Goal: Task Accomplishment & Management: Complete application form

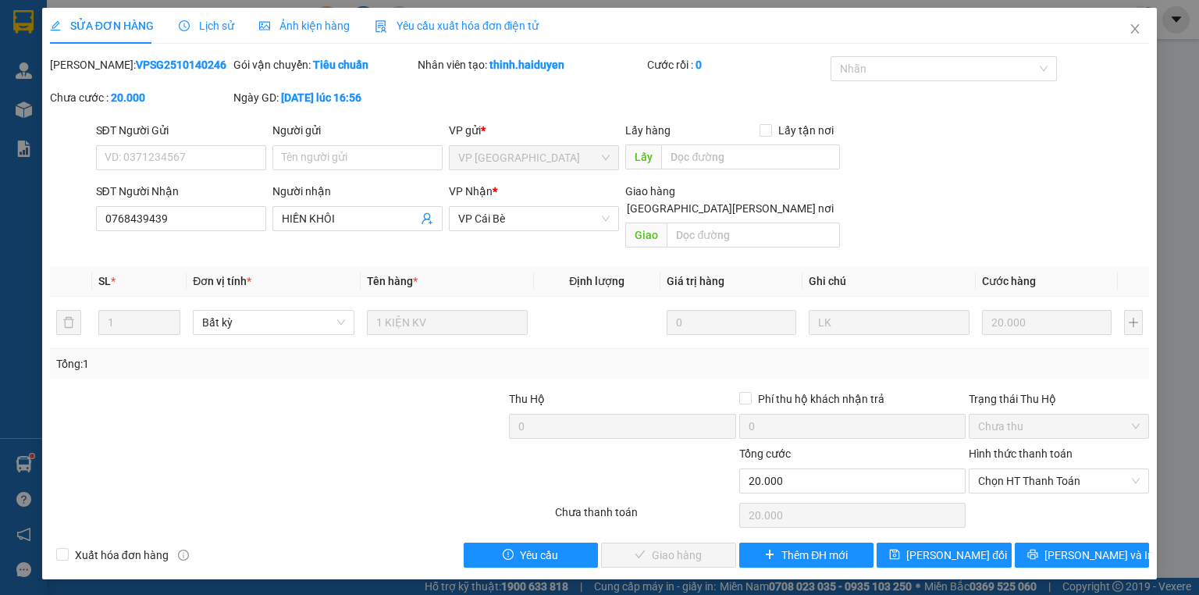
click at [386, 445] on div at bounding box center [461, 472] width 183 height 55
click at [1129, 26] on icon "close" at bounding box center [1135, 29] width 12 height 12
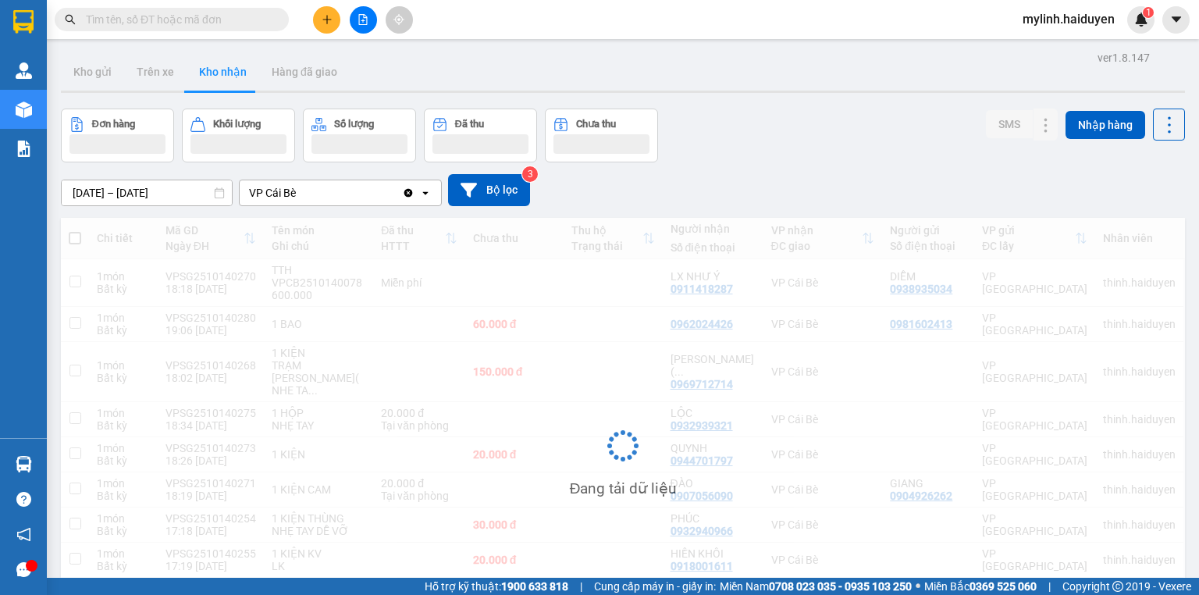
click at [333, 20] on button at bounding box center [326, 19] width 27 height 27
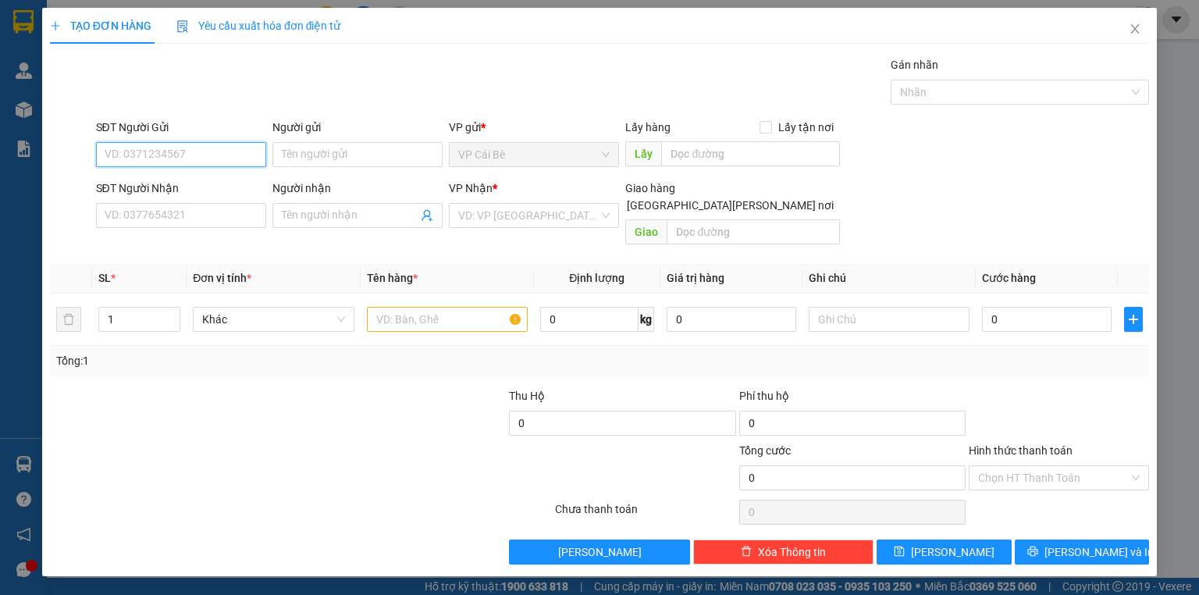
click at [251, 151] on input "SĐT Người Gửi" at bounding box center [181, 154] width 170 height 25
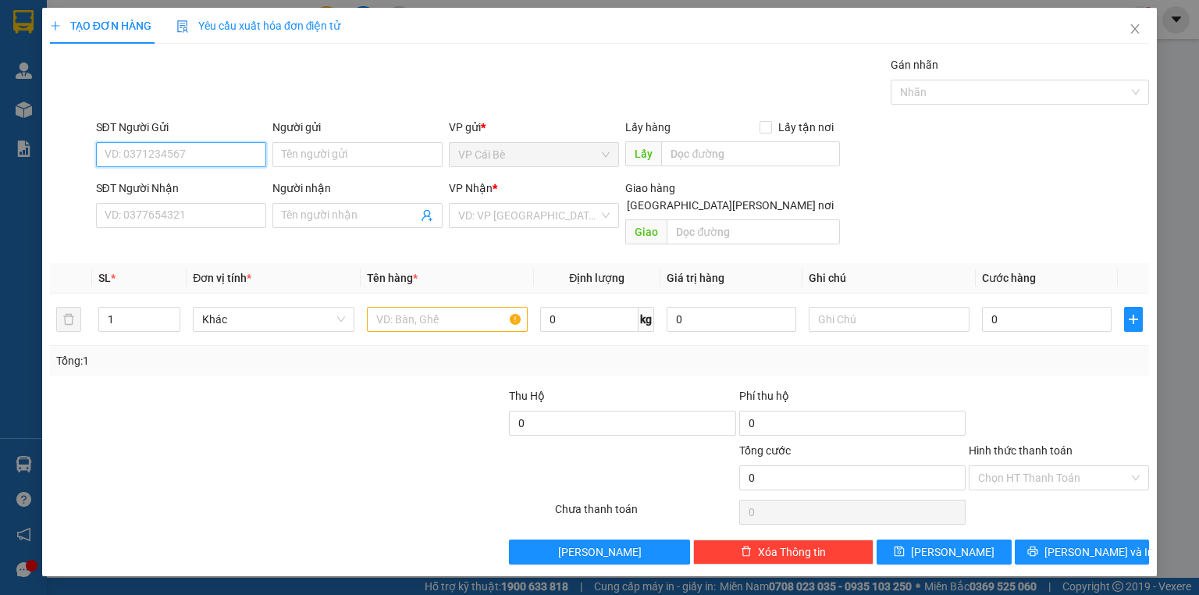
click at [251, 151] on input "SĐT Người Gửi" at bounding box center [181, 154] width 170 height 25
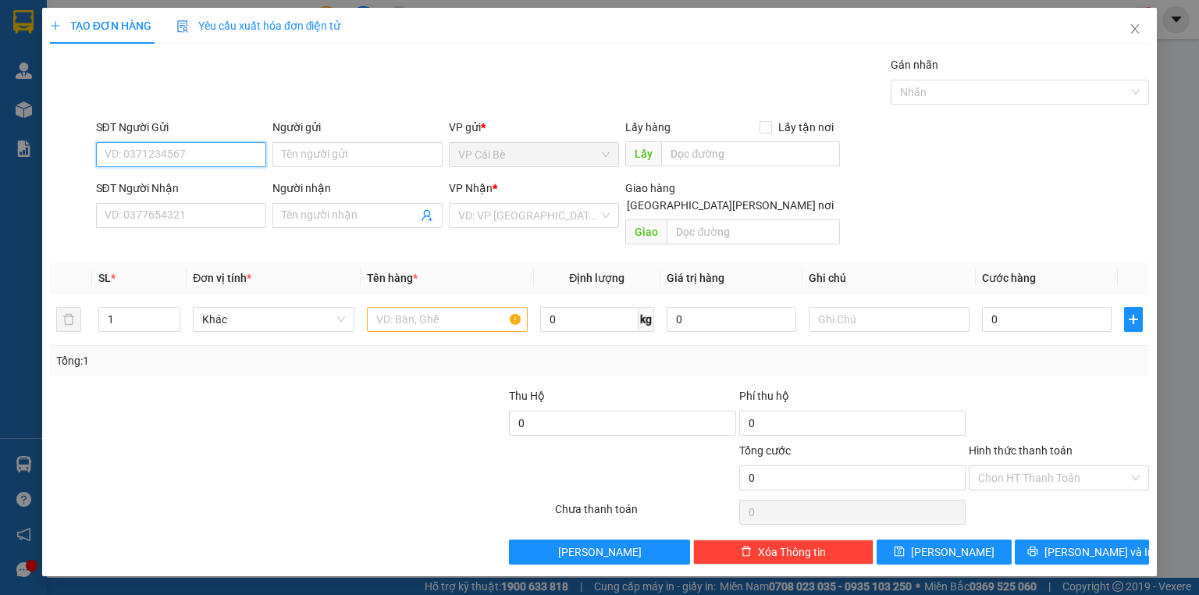
click at [251, 151] on input "SĐT Người Gửi" at bounding box center [181, 154] width 170 height 25
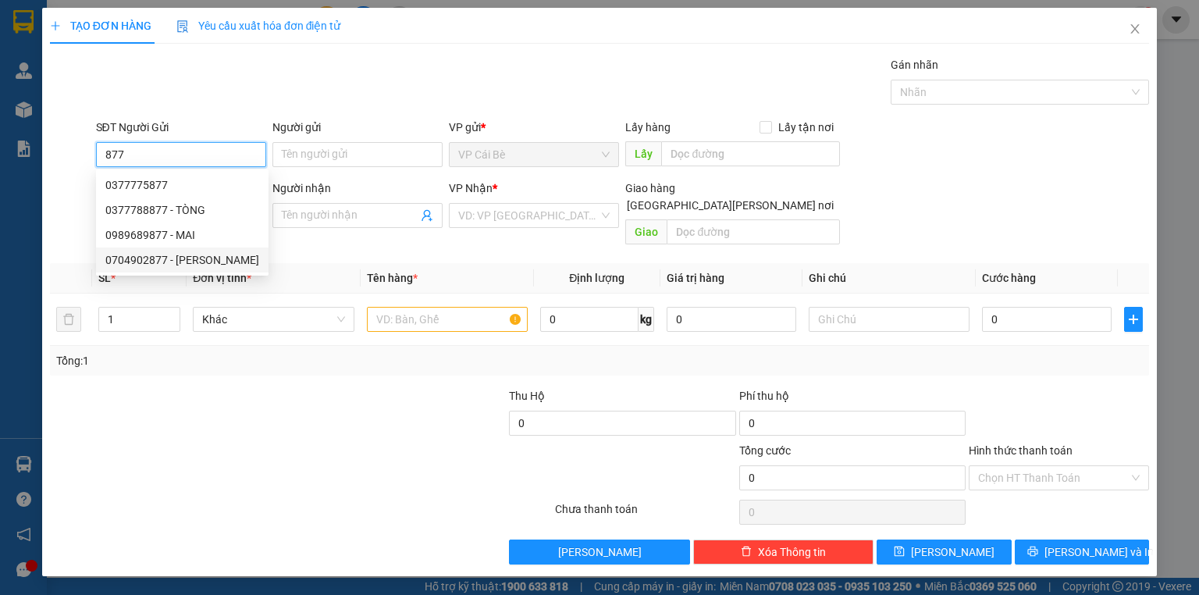
type input "877"
click at [169, 352] on div "Tổng: 1" at bounding box center [259, 360] width 407 height 17
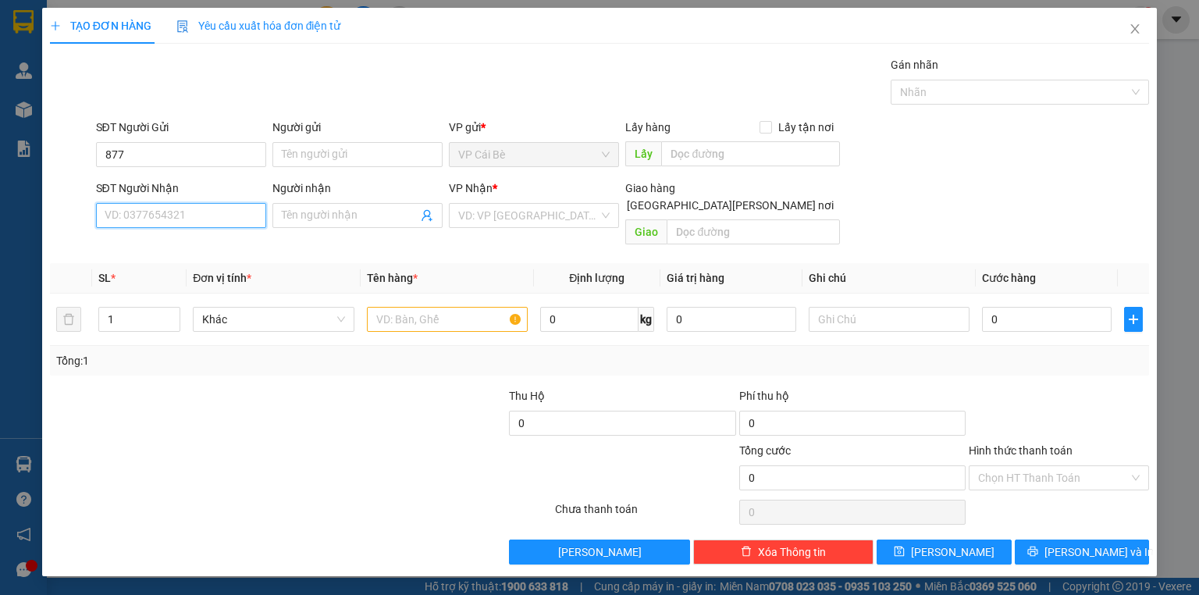
click at [164, 219] on input "SĐT Người Nhận" at bounding box center [181, 215] width 170 height 25
click at [166, 276] on div "0899683877 - TRANG" at bounding box center [182, 270] width 154 height 17
type input "0899683877"
type input "TRANG"
type input "30.000"
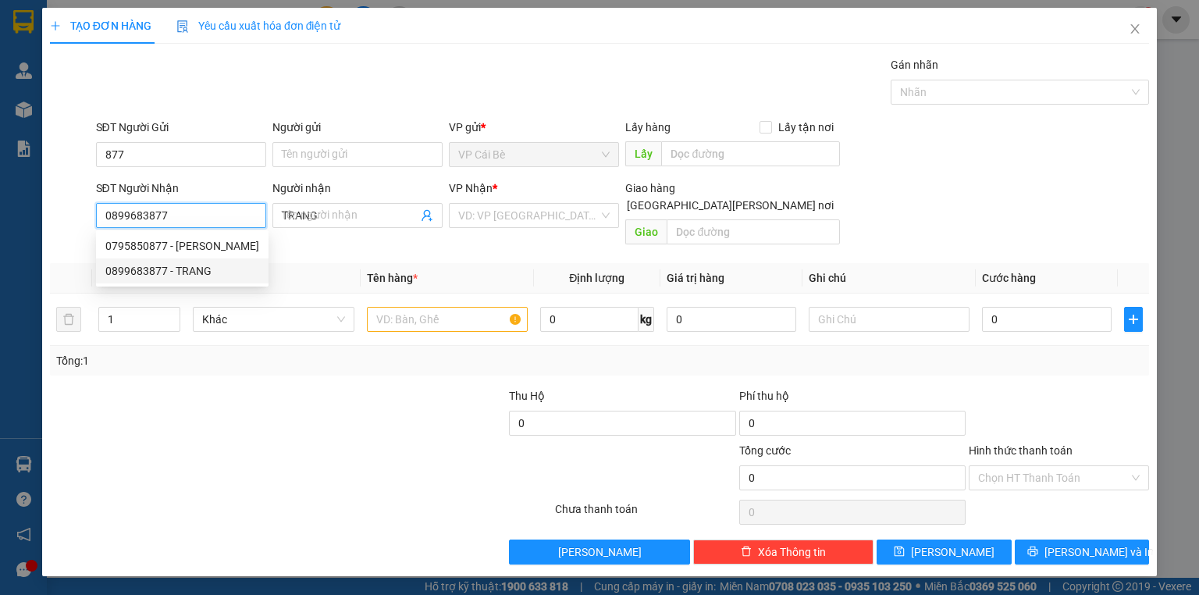
type input "30.000"
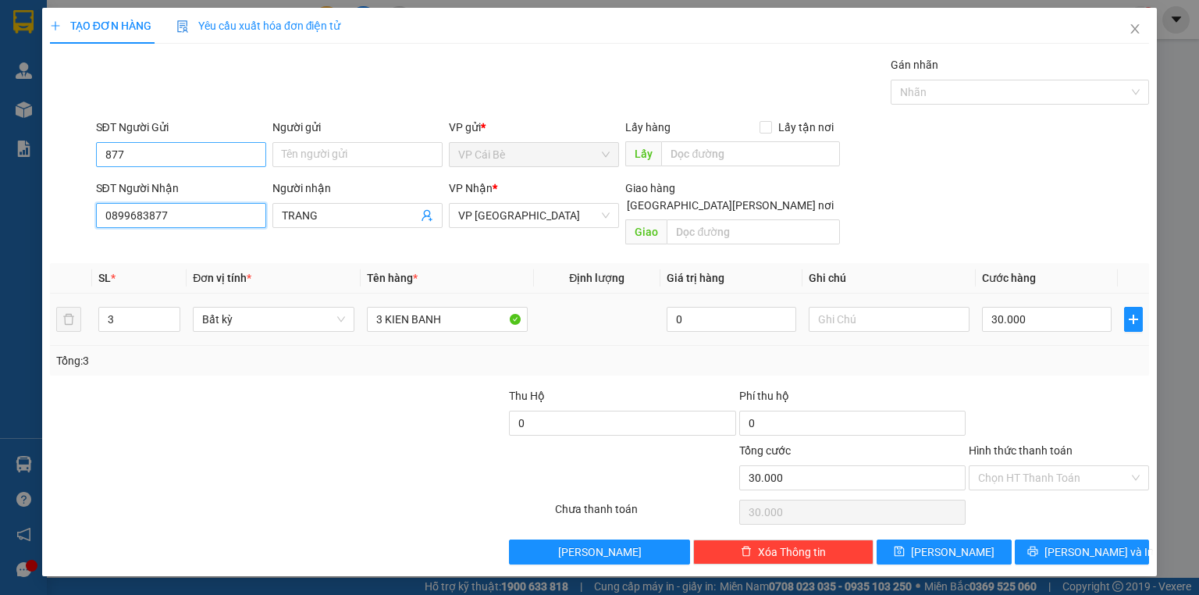
type input "0899683877"
drag, startPoint x: 176, startPoint y: 152, endPoint x: 85, endPoint y: 156, distance: 91.4
click at [85, 156] on div "SĐT Người Gửi 877 877 Người gửi Tên người gửi VP gửi * VP Cái Bè Lấy hàng Lấy t…" at bounding box center [599, 146] width 1102 height 55
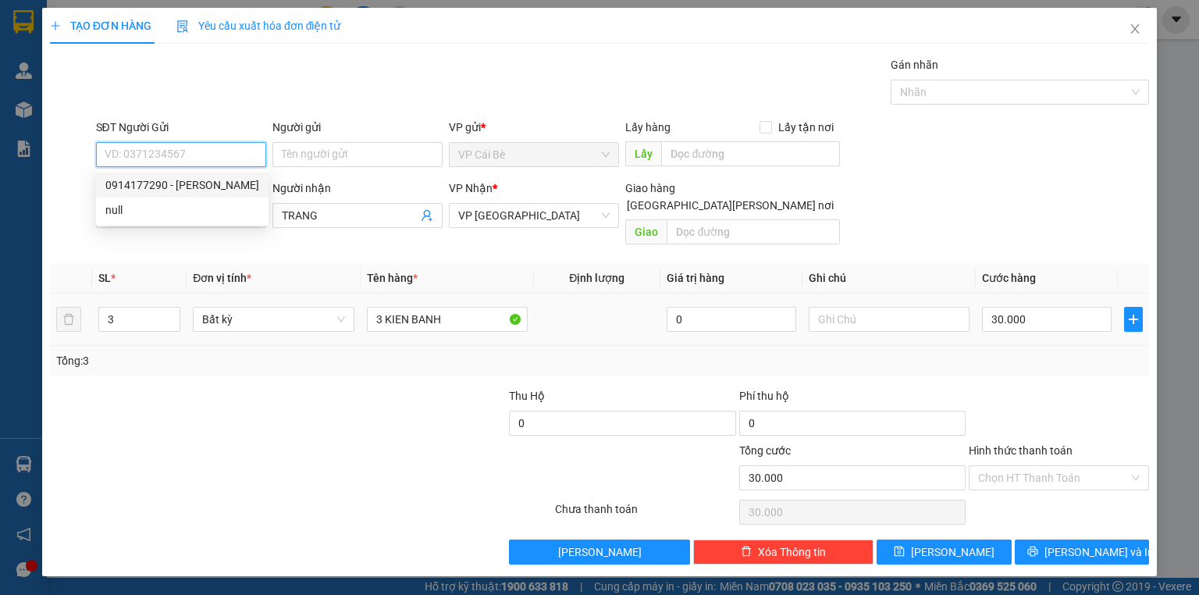
click at [228, 159] on input "SĐT Người Gửi" at bounding box center [181, 154] width 170 height 25
click at [668, 442] on div at bounding box center [644, 469] width 183 height 55
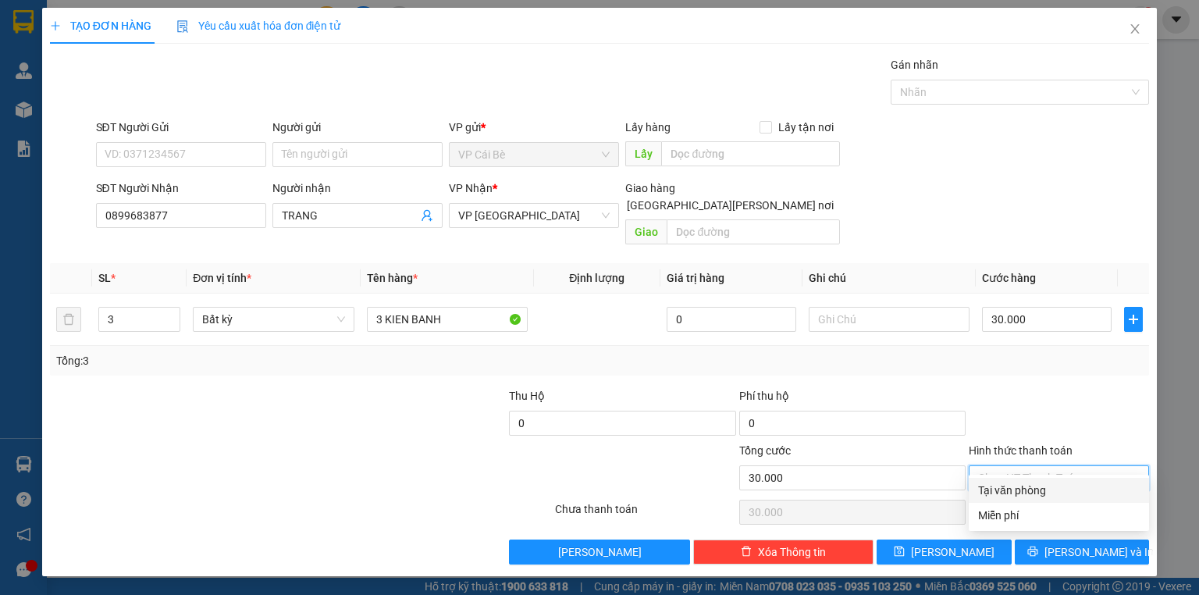
click at [1105, 466] on input "Hình thức thanh toán" at bounding box center [1053, 477] width 151 height 23
click at [1122, 387] on div at bounding box center [1058, 414] width 183 height 55
click at [1068, 387] on div at bounding box center [1058, 414] width 183 height 55
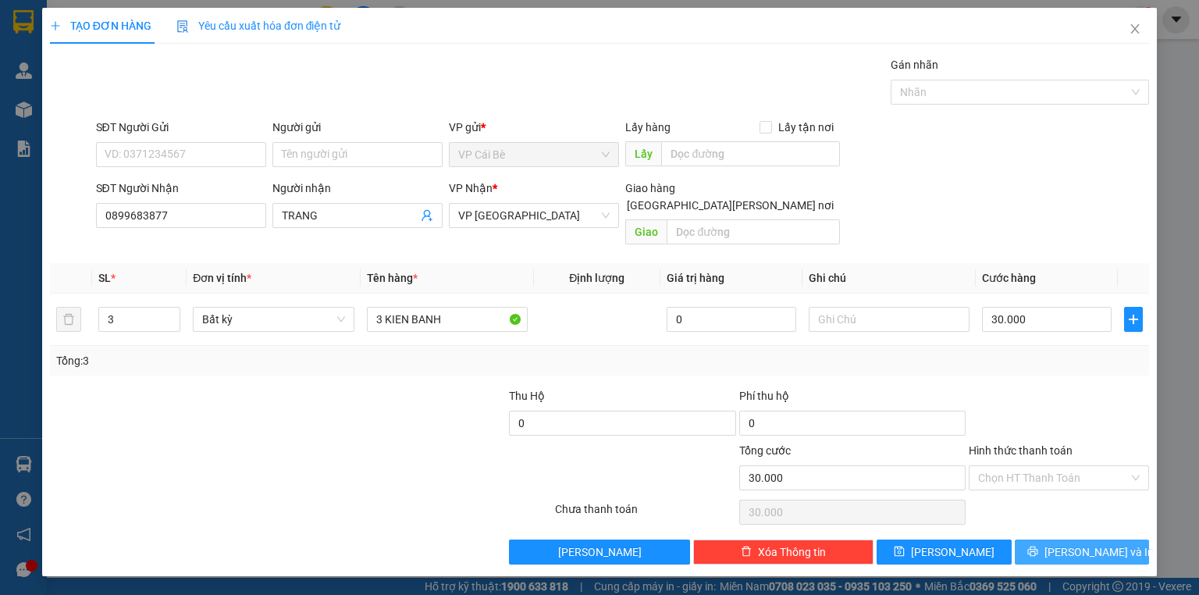
click at [1110, 543] on span "Lưu và In" at bounding box center [1098, 551] width 109 height 17
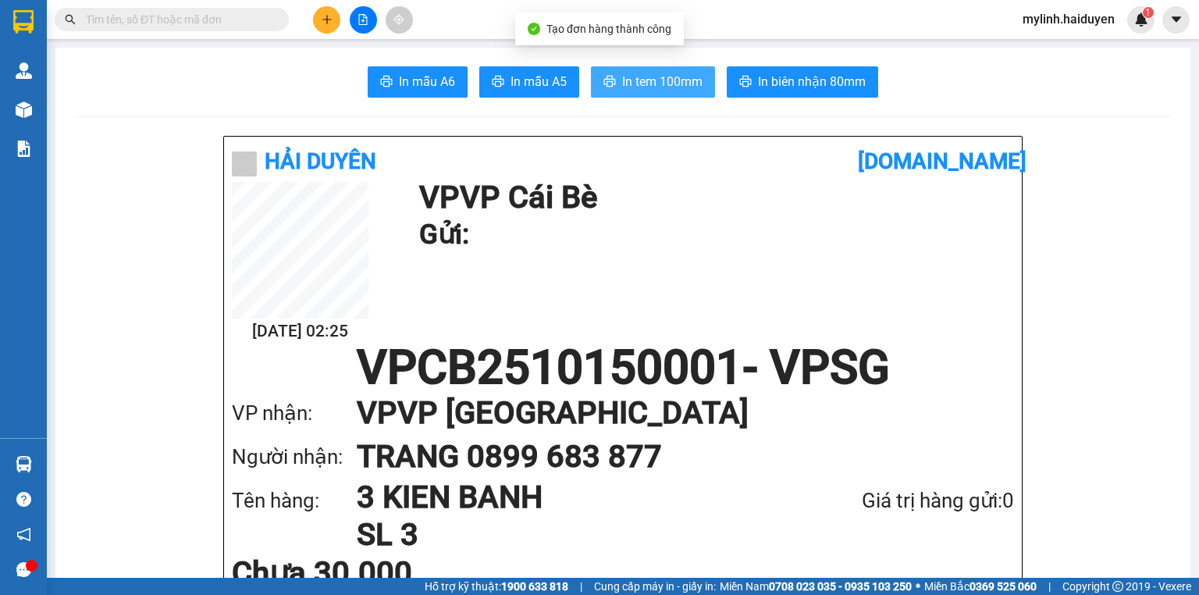
click at [631, 81] on span "In tem 100mm" at bounding box center [662, 82] width 80 height 20
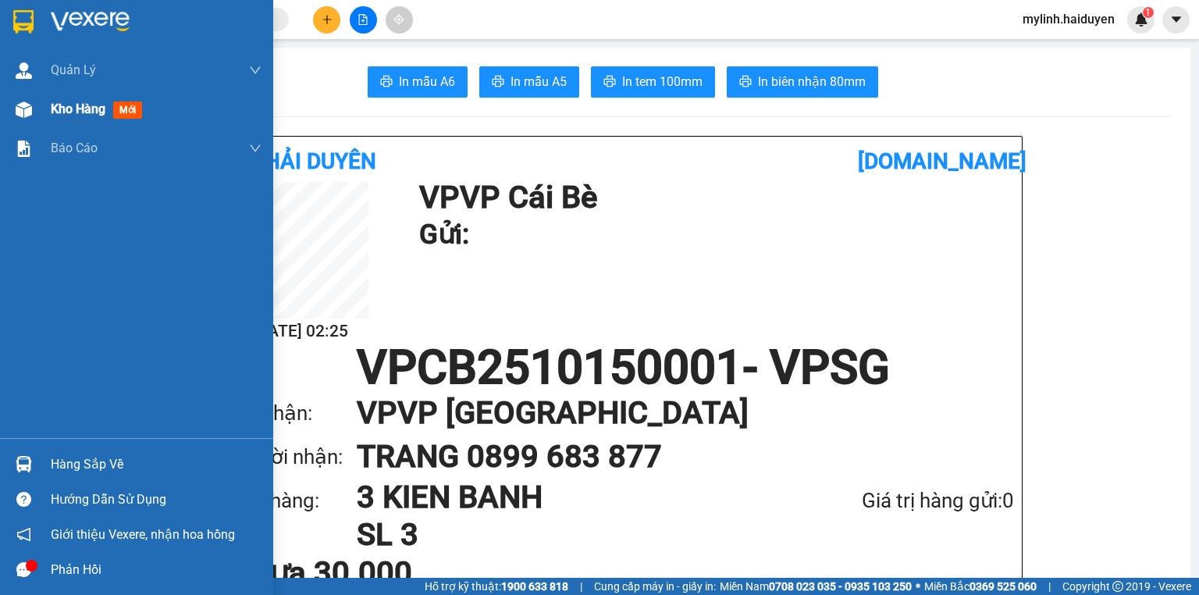
click at [101, 98] on div "Kho hàng mới" at bounding box center [156, 109] width 211 height 39
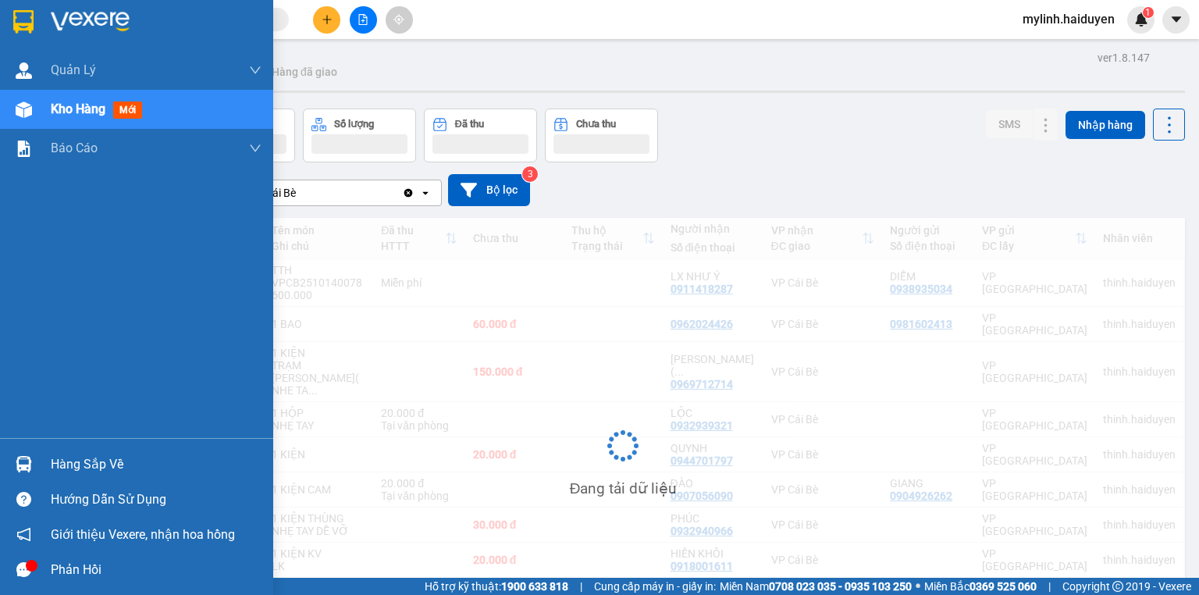
click at [101, 104] on span "Kho hàng" at bounding box center [78, 108] width 55 height 15
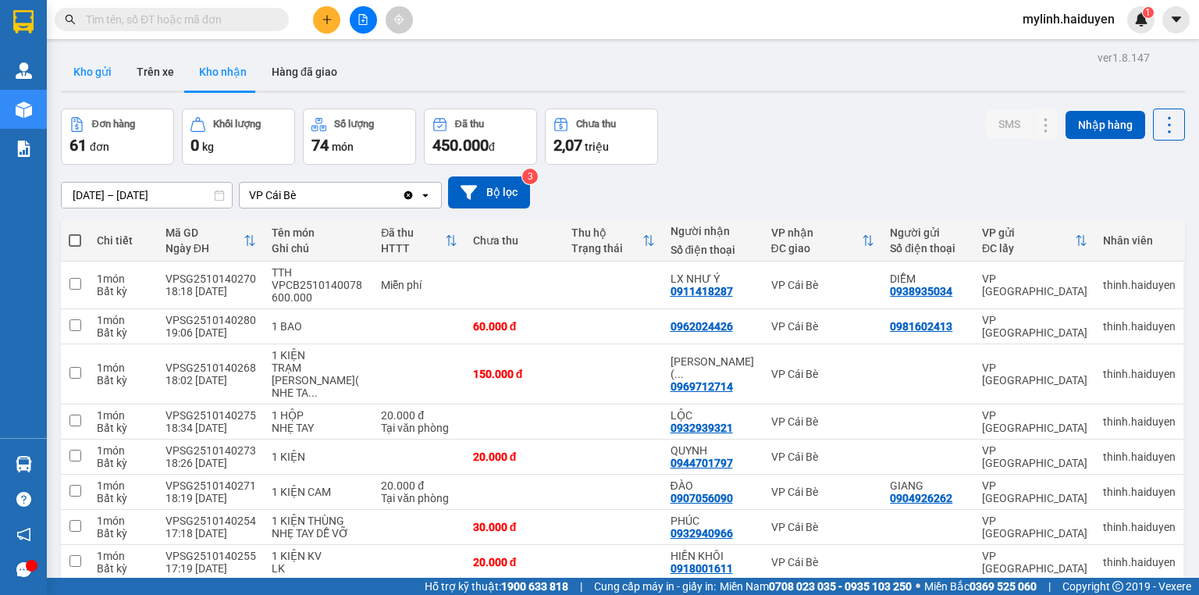
click at [94, 74] on button "Kho gửi" at bounding box center [92, 71] width 63 height 37
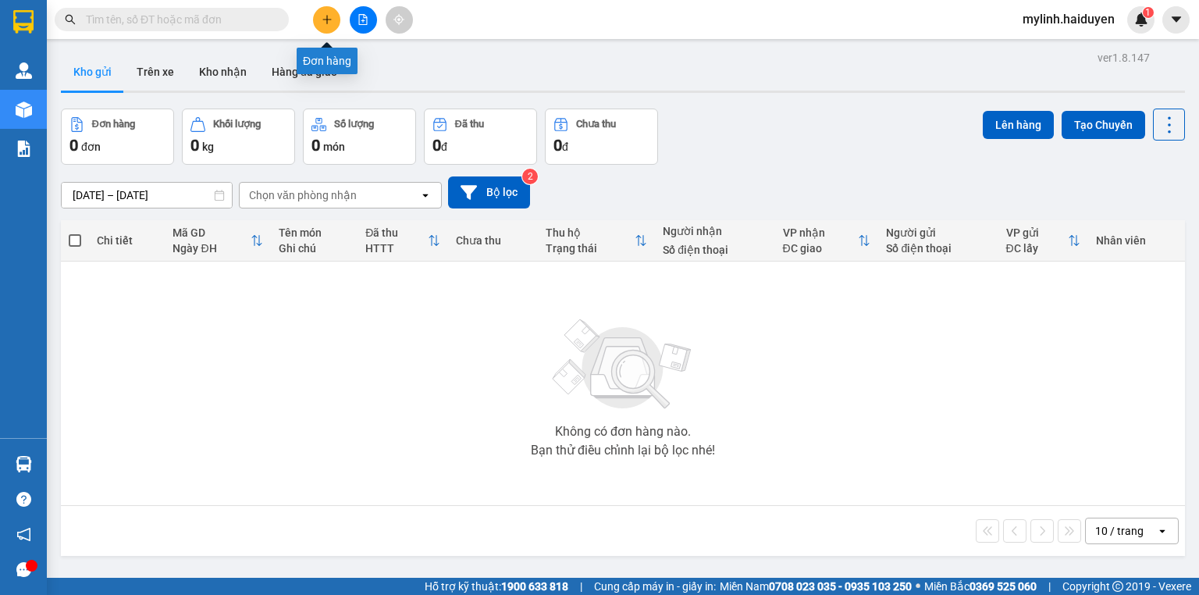
click at [325, 24] on icon "plus" at bounding box center [327, 19] width 11 height 11
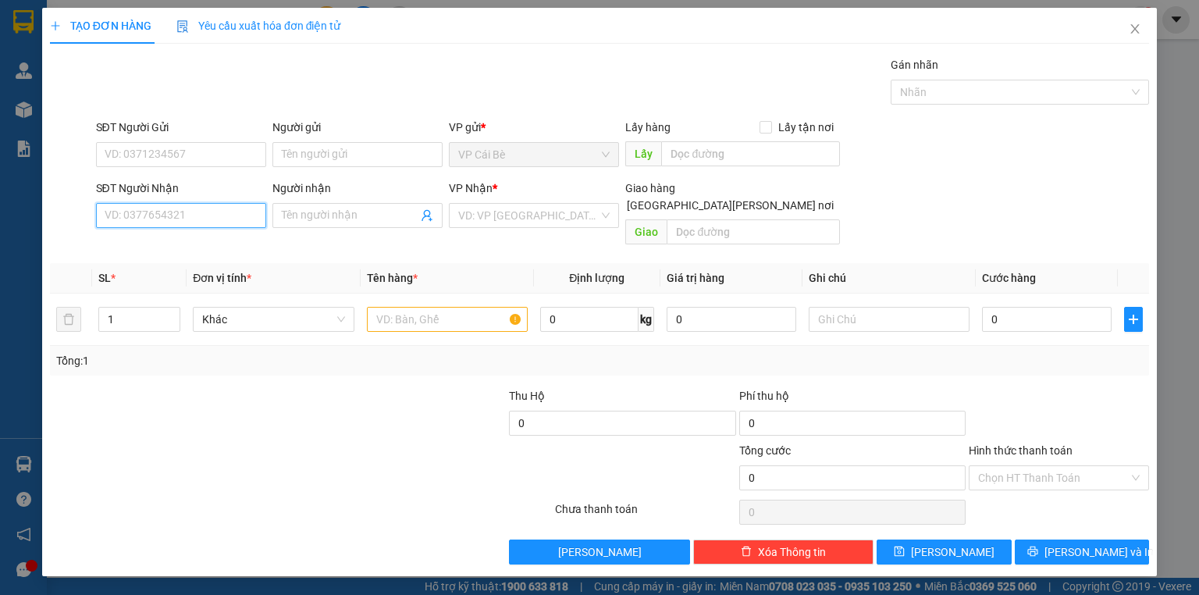
click at [215, 214] on input "SĐT Người Nhận" at bounding box center [181, 215] width 170 height 25
click at [218, 151] on input "SĐT Người Gửi" at bounding box center [181, 154] width 170 height 25
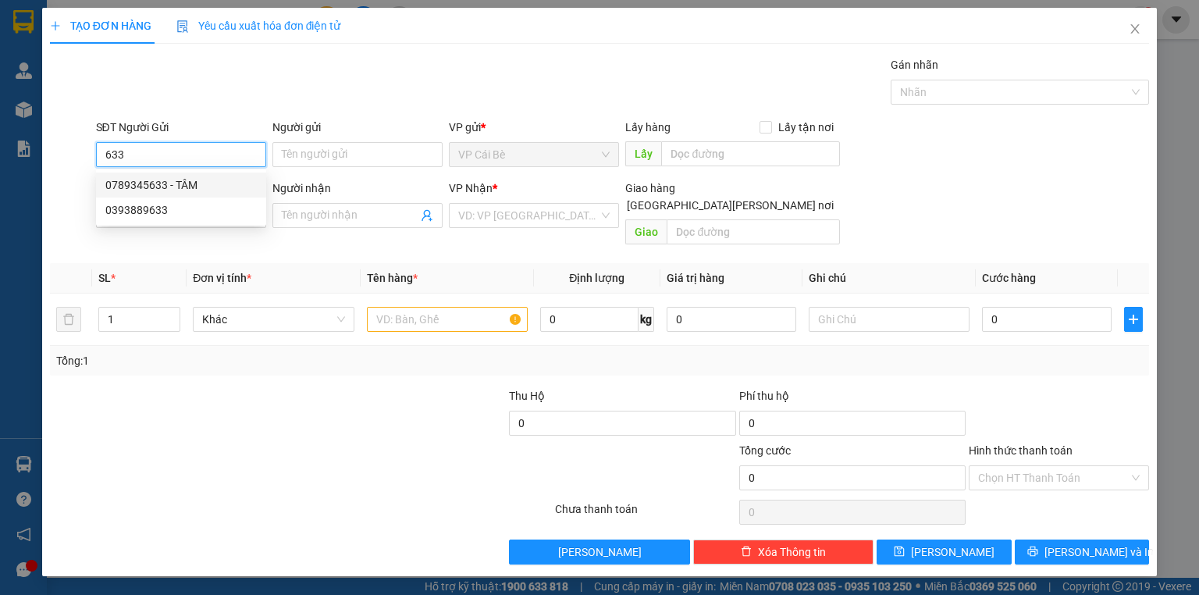
click at [199, 184] on div "0789345633 - TÂM" at bounding box center [180, 184] width 151 height 17
type input "0789345633"
type input "TÂM"
type input "0902940804"
type input "NGỌC"
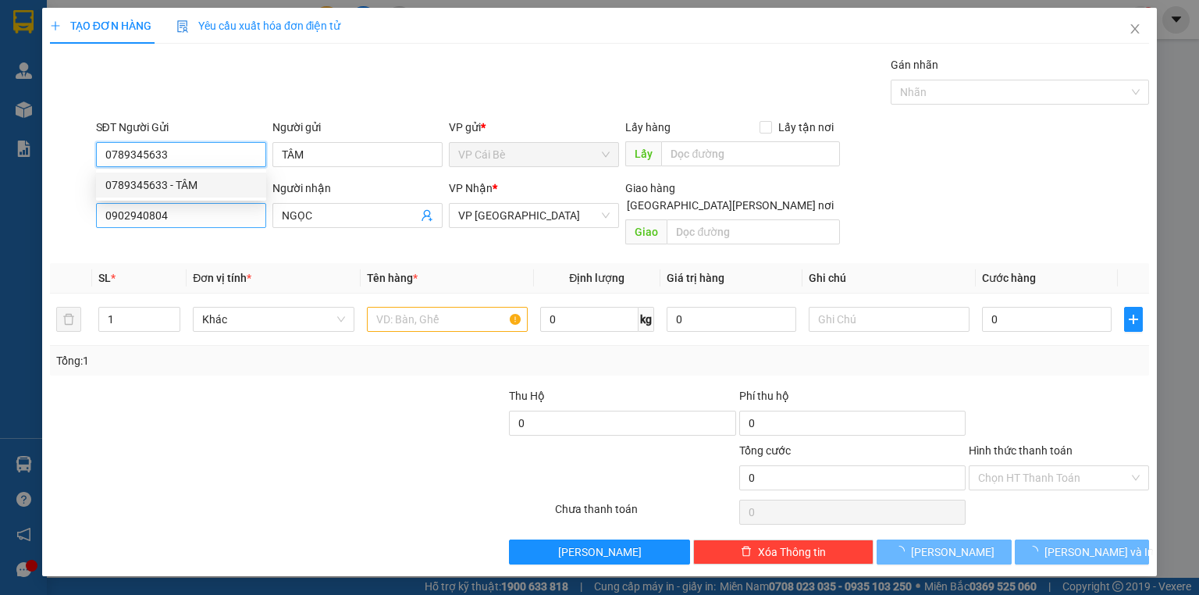
type input "30.000"
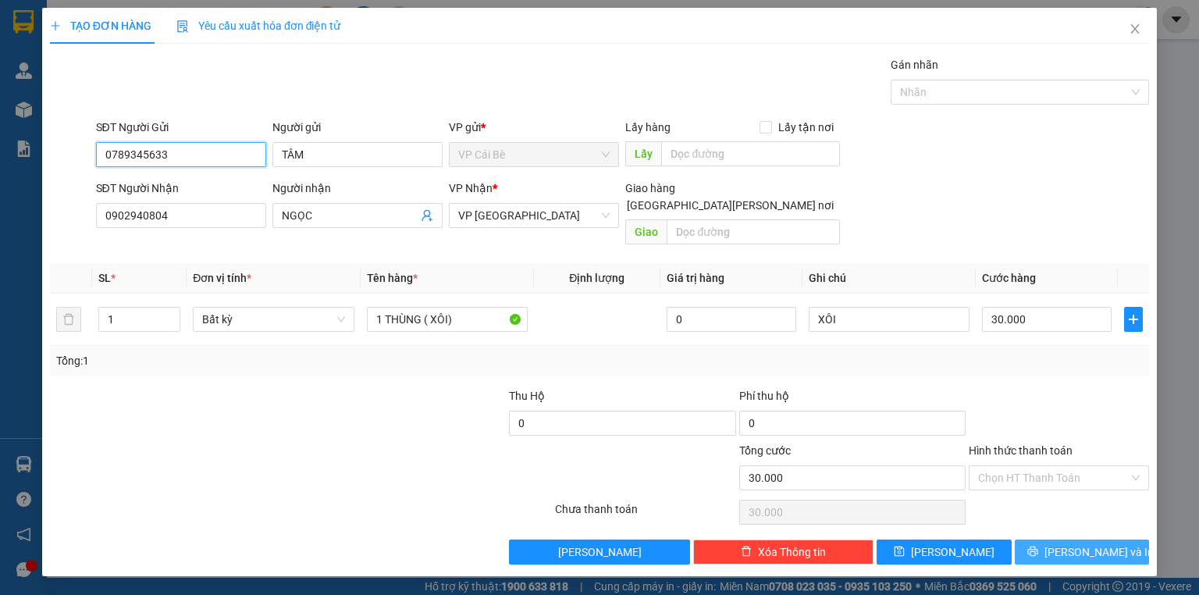
type input "0789345633"
click at [1068, 542] on button "Lưu và In" at bounding box center [1082, 551] width 135 height 25
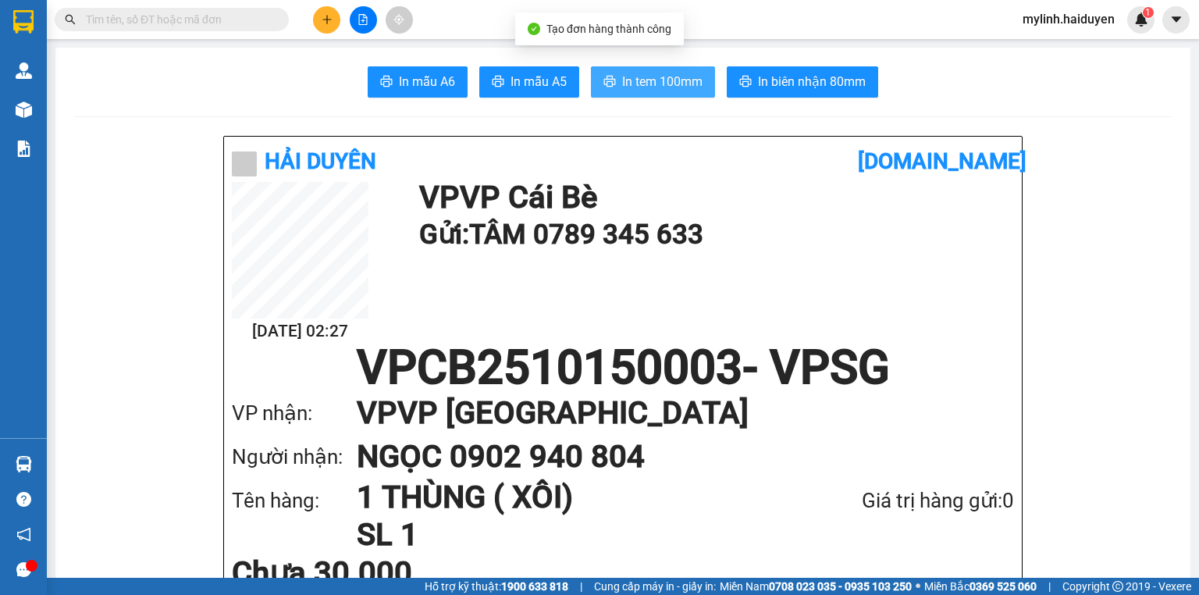
click at [649, 91] on button "In tem 100mm" at bounding box center [653, 81] width 124 height 31
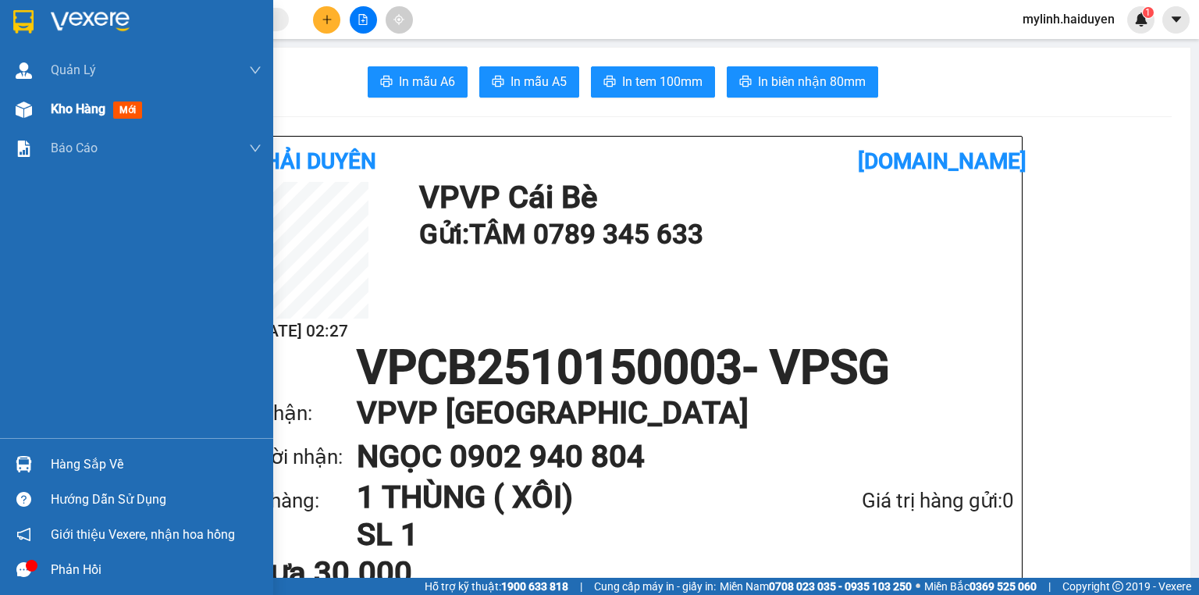
click at [109, 112] on div "Kho hàng mới" at bounding box center [100, 109] width 98 height 20
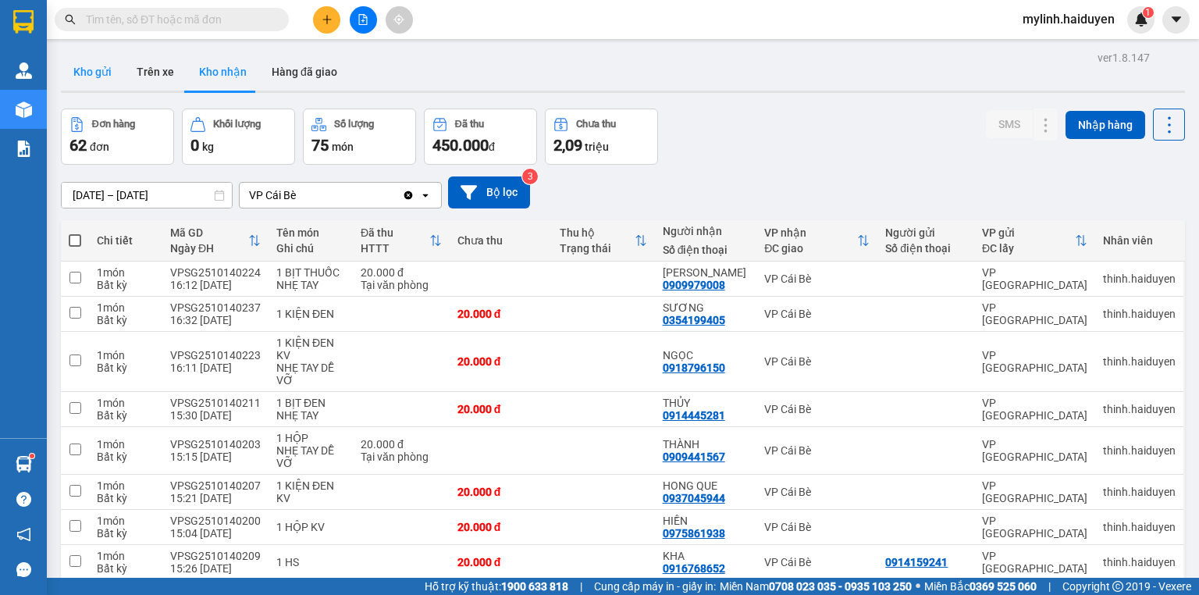
click at [84, 66] on button "Kho gửi" at bounding box center [92, 71] width 63 height 37
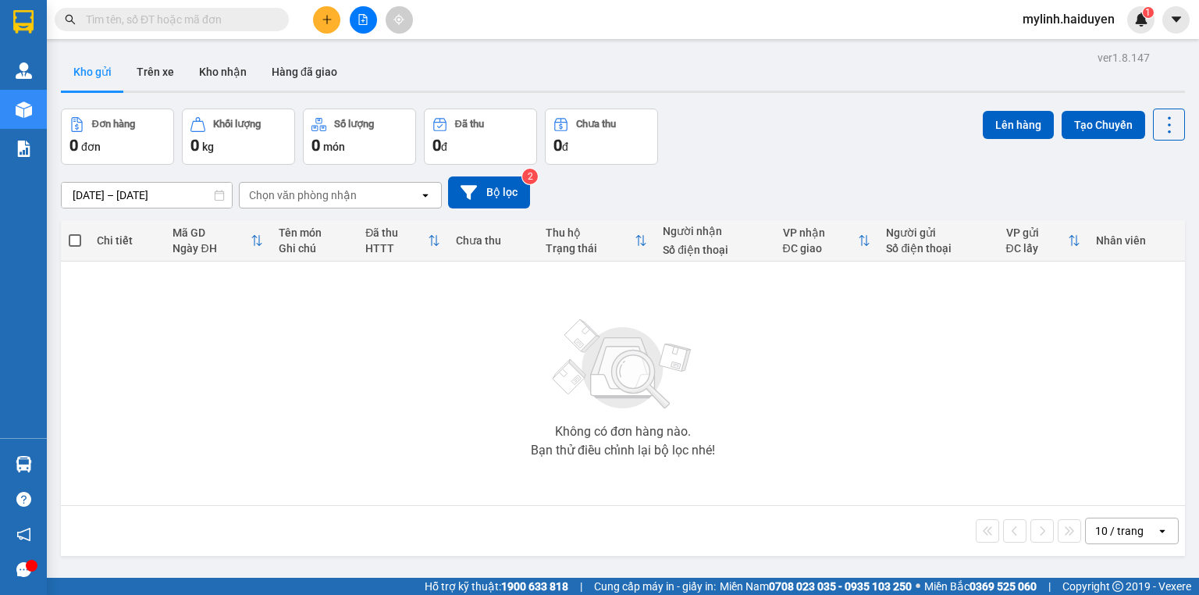
click at [359, 23] on icon "file-add" at bounding box center [363, 19] width 9 height 11
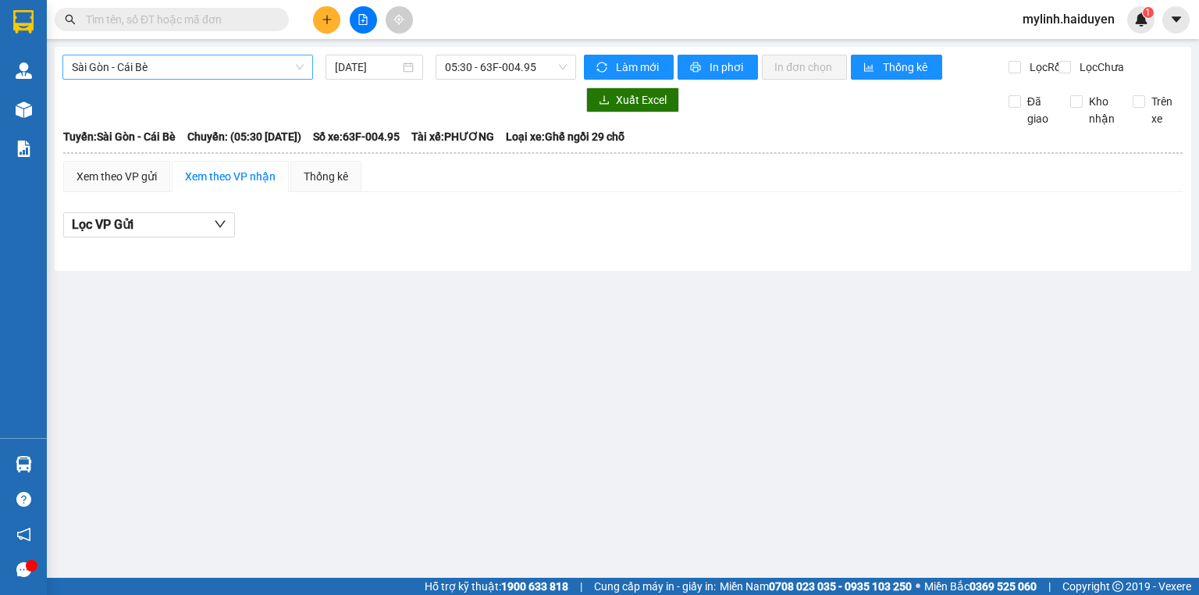
drag, startPoint x: 252, startPoint y: 63, endPoint x: 246, endPoint y: 78, distance: 16.1
click at [246, 78] on span "Sài Gòn - Cái Bè" at bounding box center [188, 66] width 232 height 23
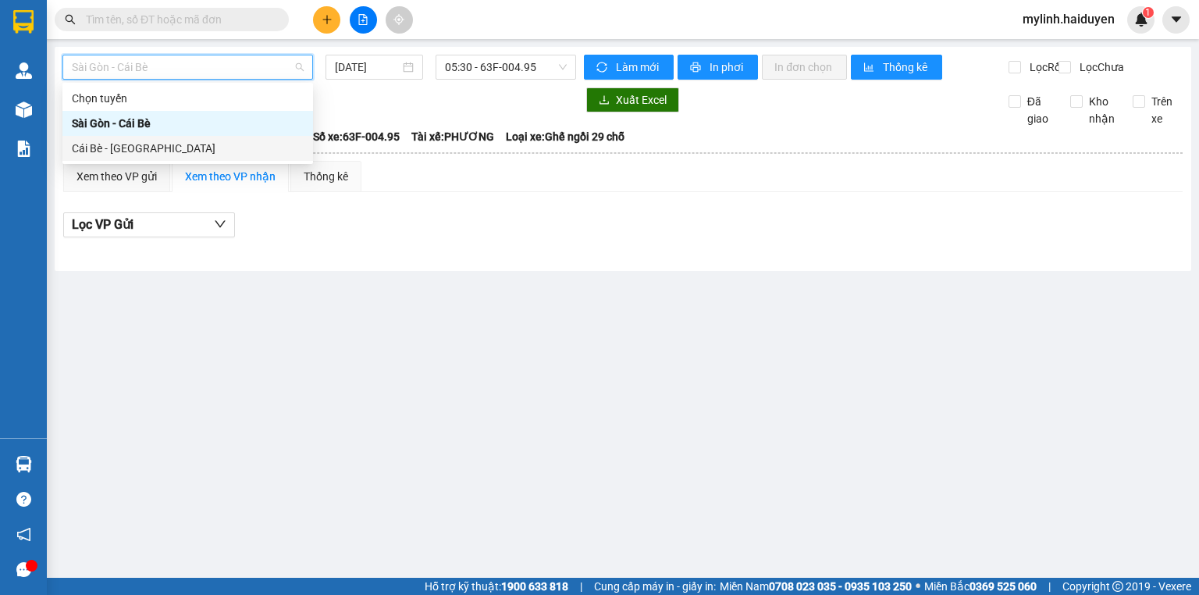
click at [194, 141] on div "Cái Bè - [GEOGRAPHIC_DATA]" at bounding box center [188, 148] width 232 height 17
type input "[DATE]"
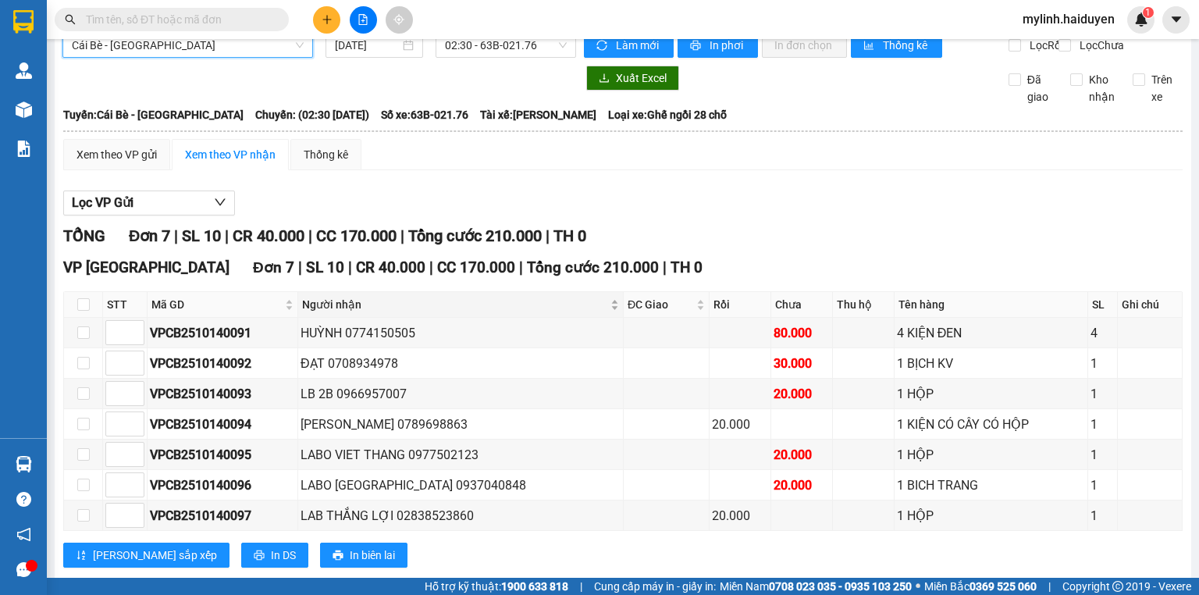
scroll to position [64, 0]
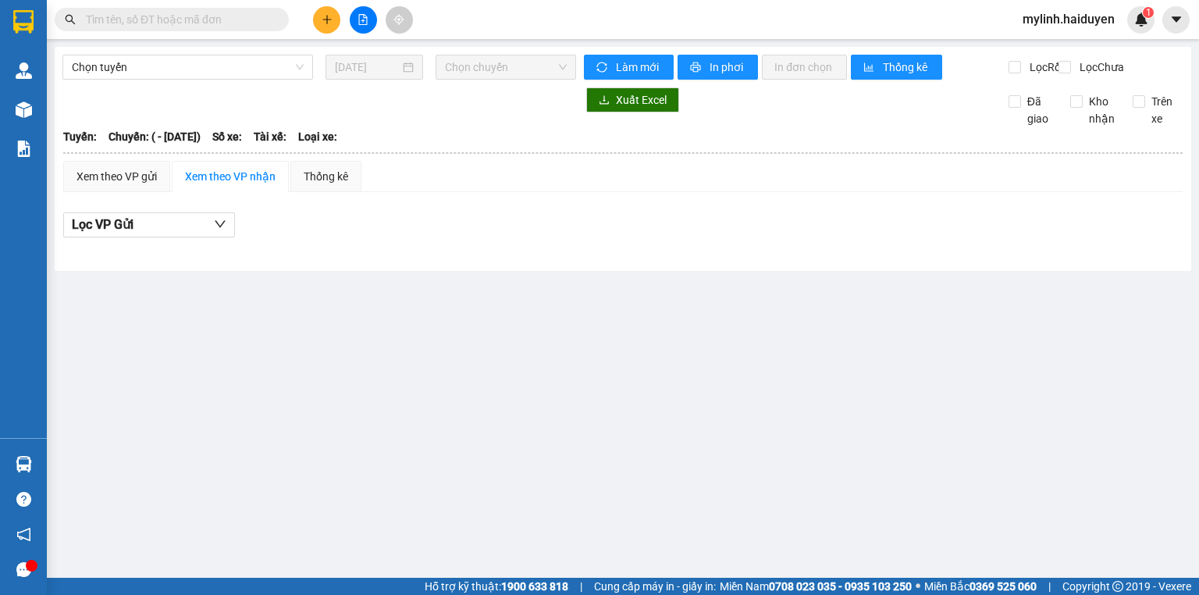
type input "[DATE]"
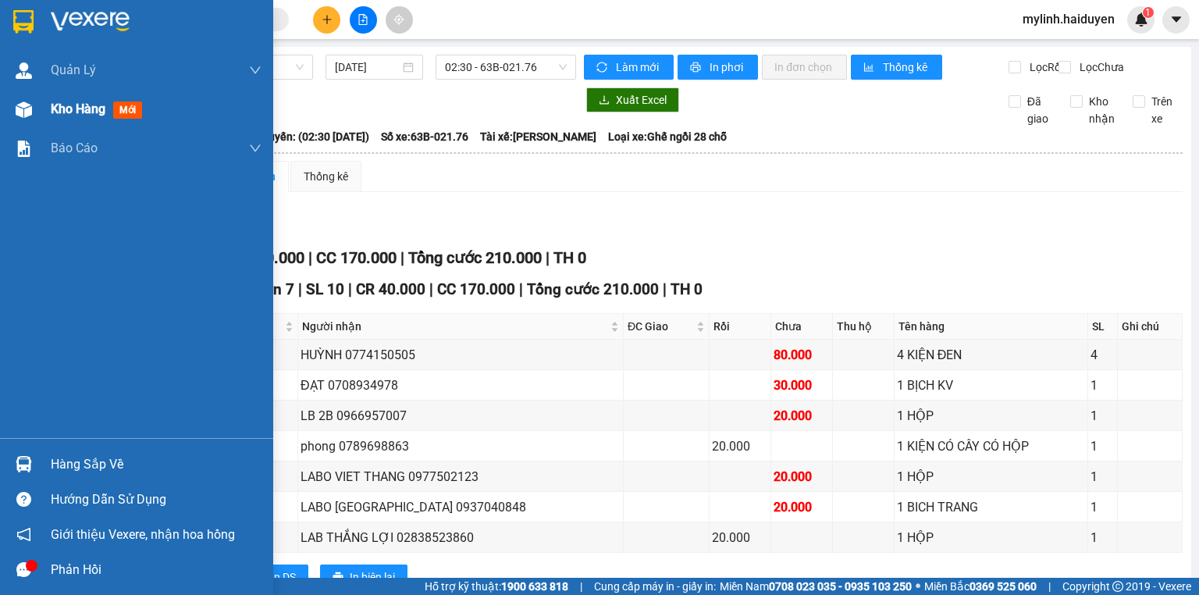
click at [110, 117] on div "Kho hàng mới" at bounding box center [100, 109] width 98 height 20
